Goal: Task Accomplishment & Management: Manage account settings

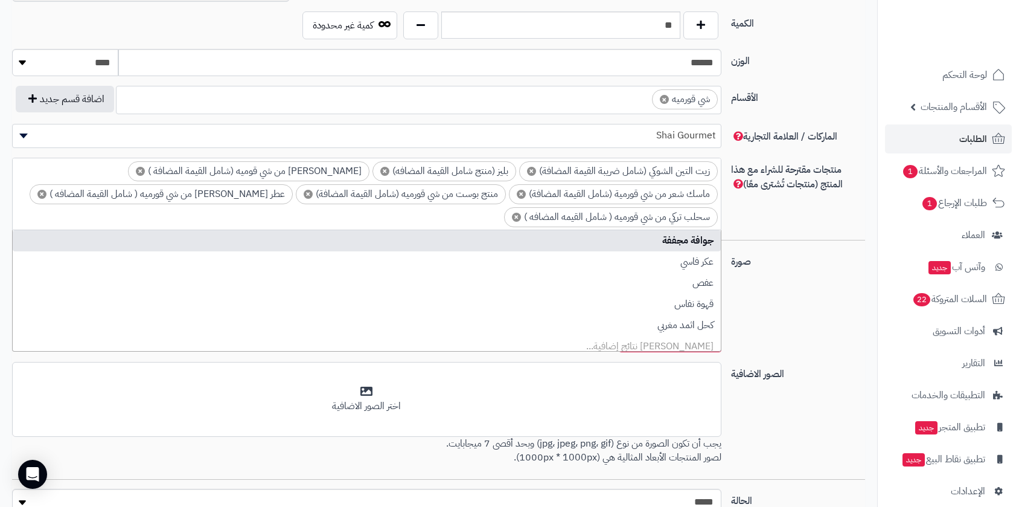
scroll to position [549, 0]
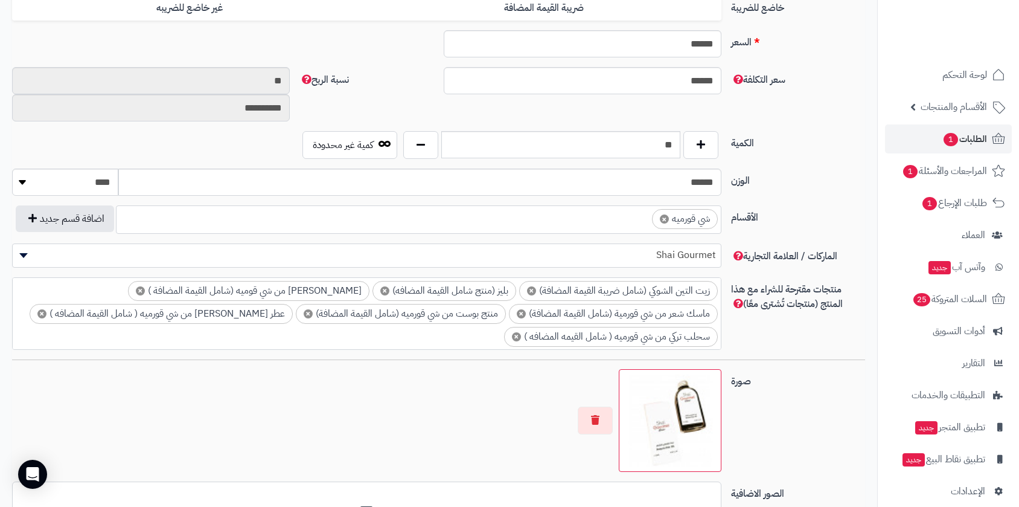
scroll to position [582, 0]
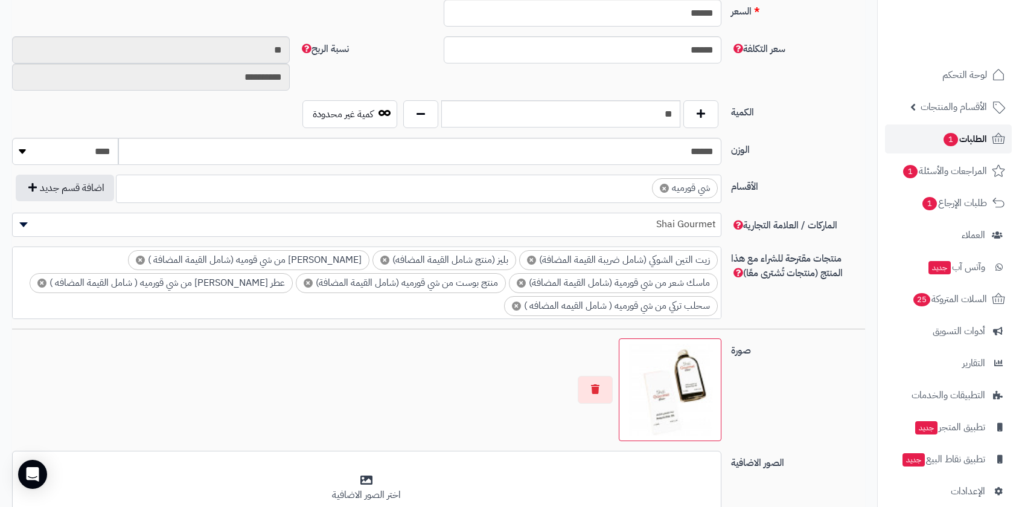
click at [957, 140] on span "الطلبات 1" at bounding box center [965, 138] width 45 height 17
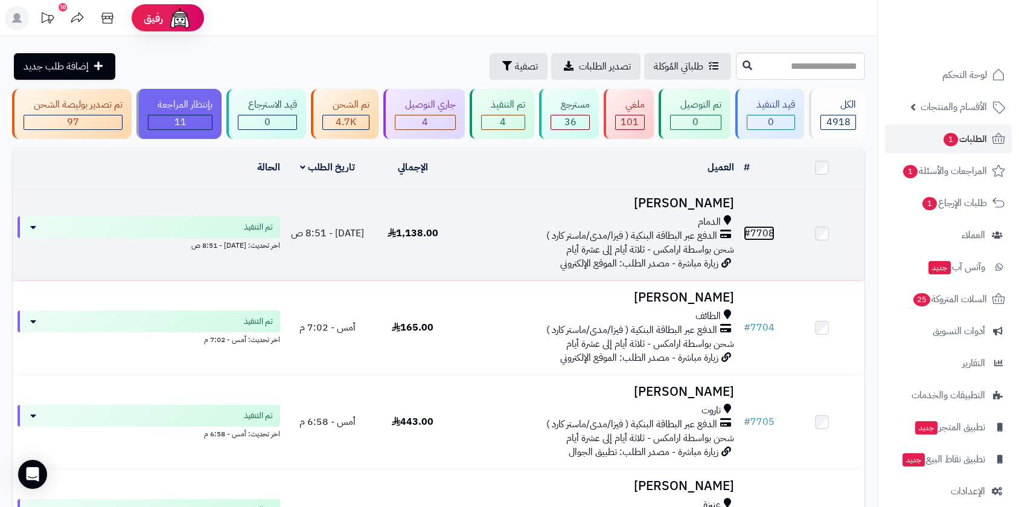
click at [760, 228] on link "# 7708" at bounding box center [759, 233] width 31 height 14
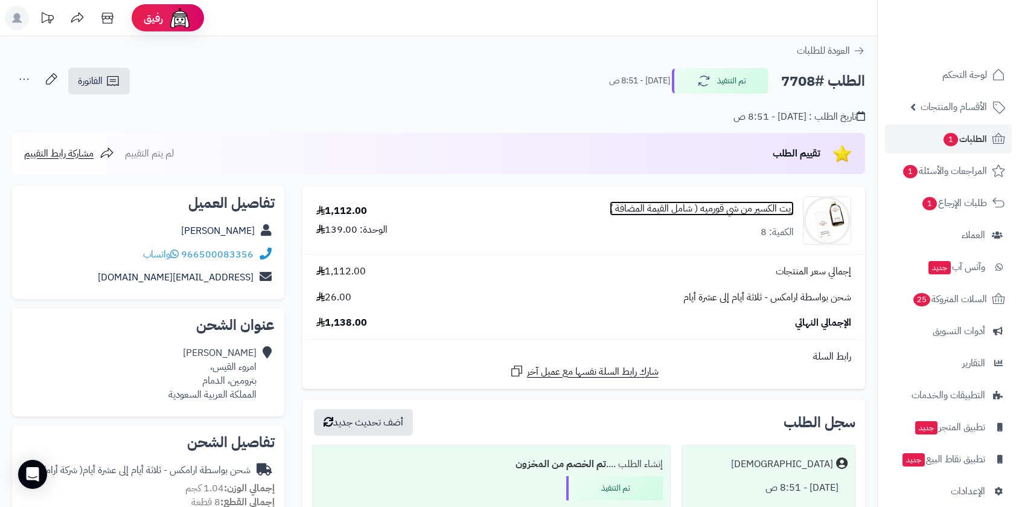
click at [727, 208] on link "زيت الكسير من شي قورميه ( شامل القيمة المضافة )" at bounding box center [702, 209] width 184 height 14
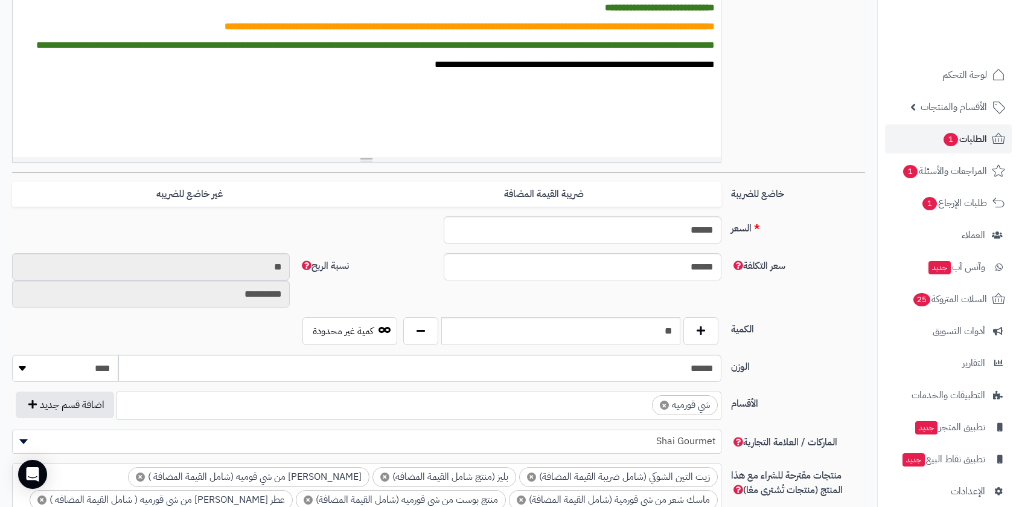
scroll to position [366, 0]
